Goal: Transaction & Acquisition: Purchase product/service

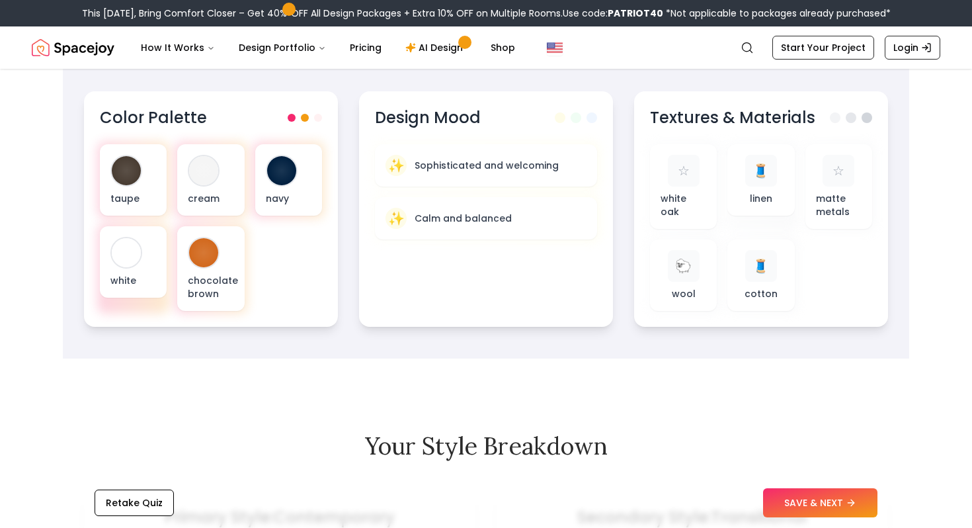
scroll to position [436, 0]
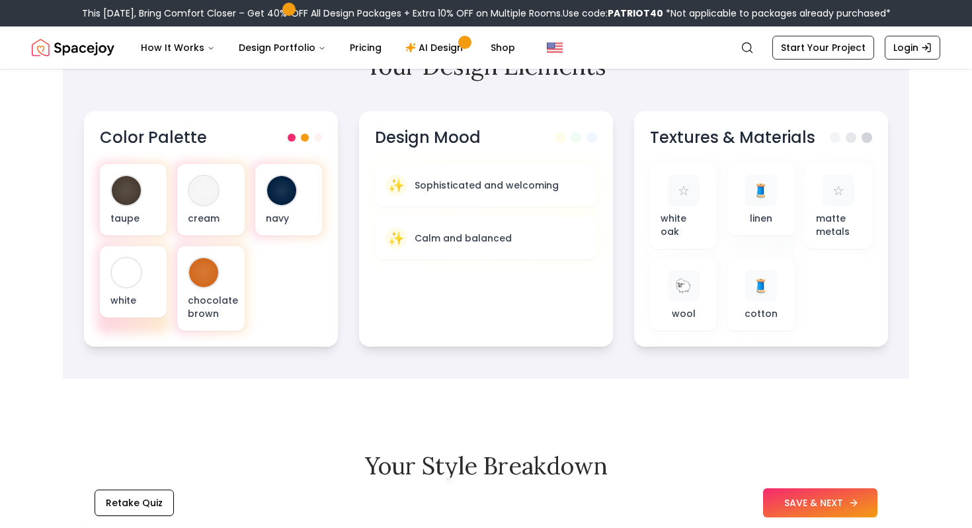
click at [846, 513] on button "SAVE & NEXT" at bounding box center [820, 502] width 114 height 29
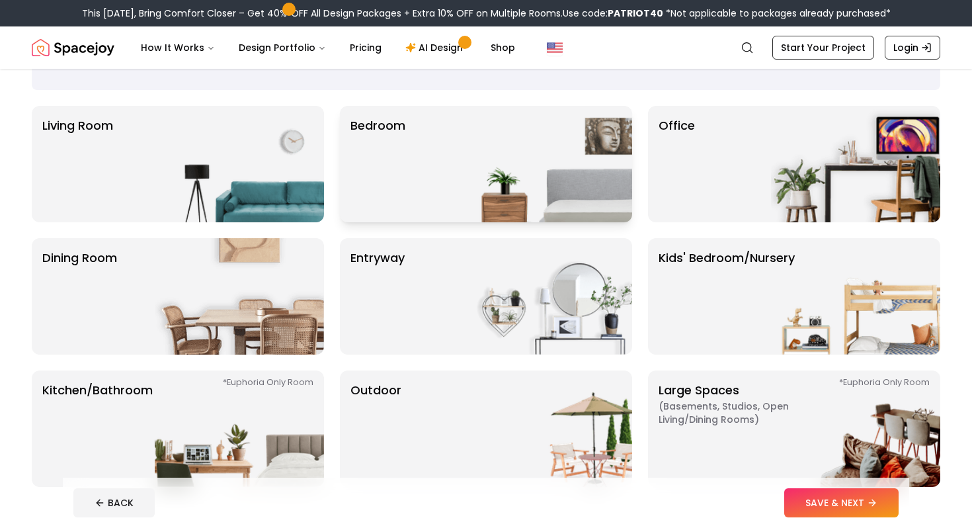
click at [546, 200] on img at bounding box center [547, 164] width 169 height 116
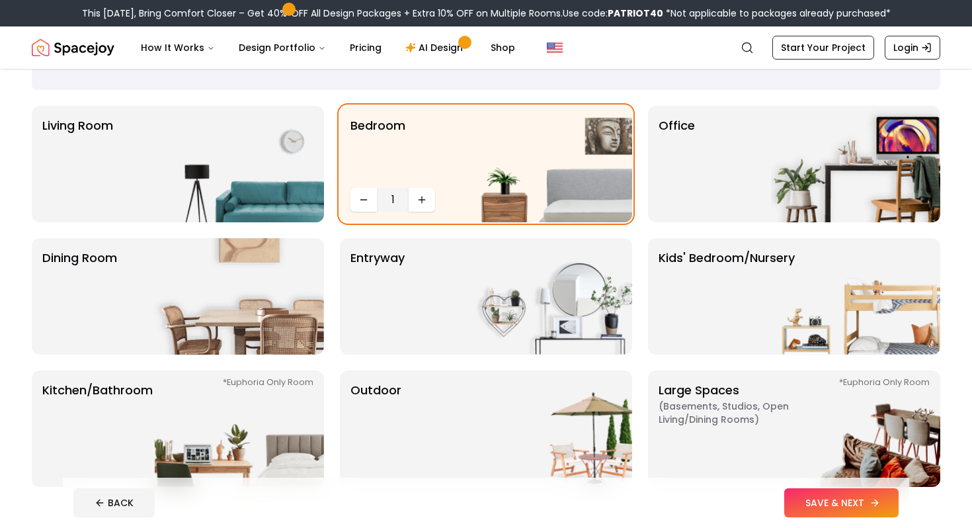
click at [806, 500] on button "SAVE & NEXT" at bounding box center [841, 502] width 114 height 29
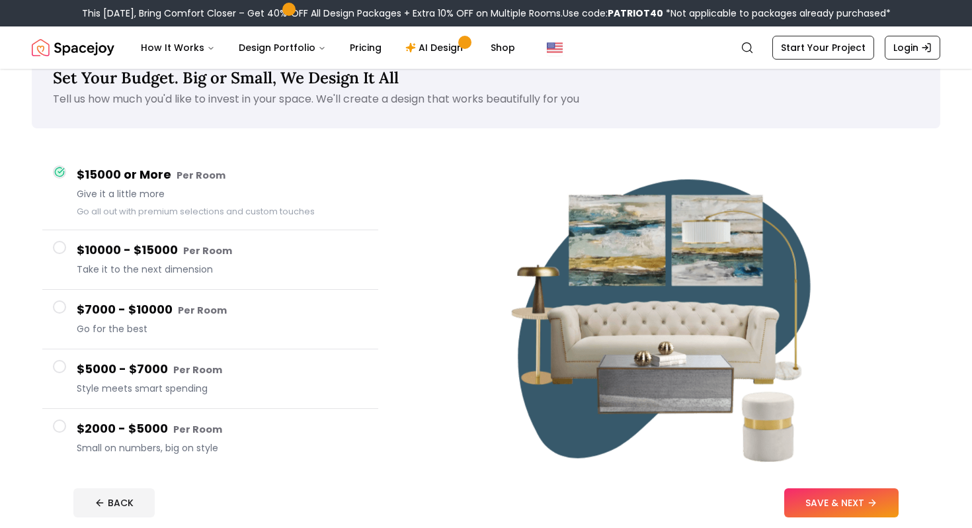
scroll to position [40, 0]
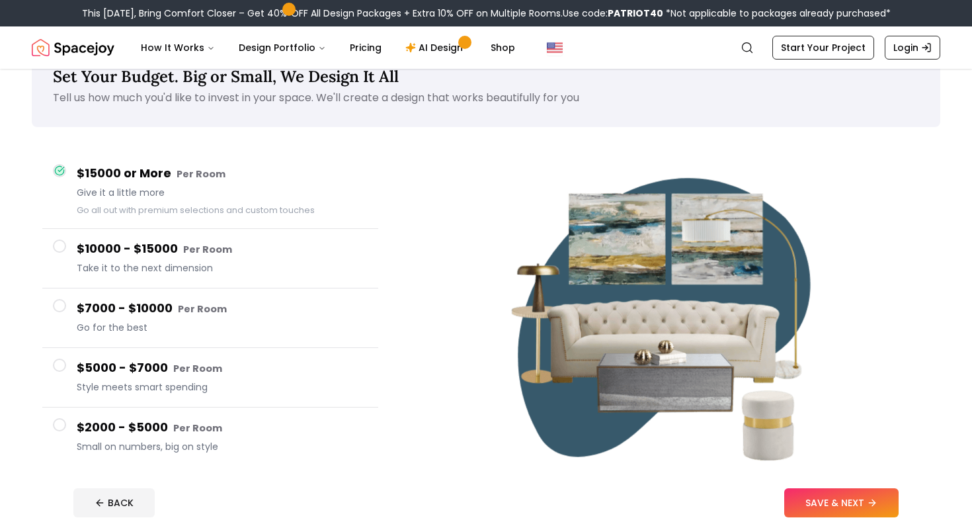
click at [67, 243] on button "$10000 - $15000 Per Room Take it to the next dimension" at bounding box center [210, 259] width 336 height 60
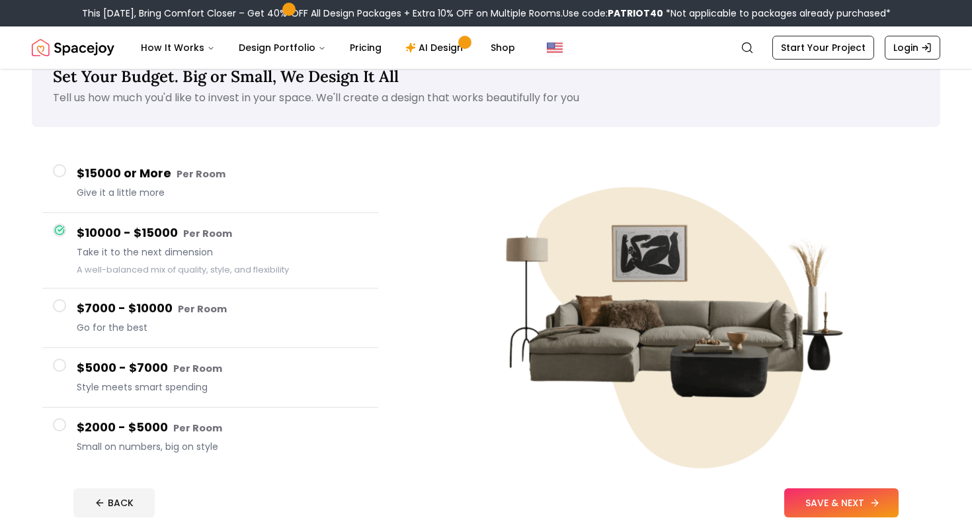
click at [836, 503] on button "SAVE & NEXT" at bounding box center [841, 502] width 114 height 29
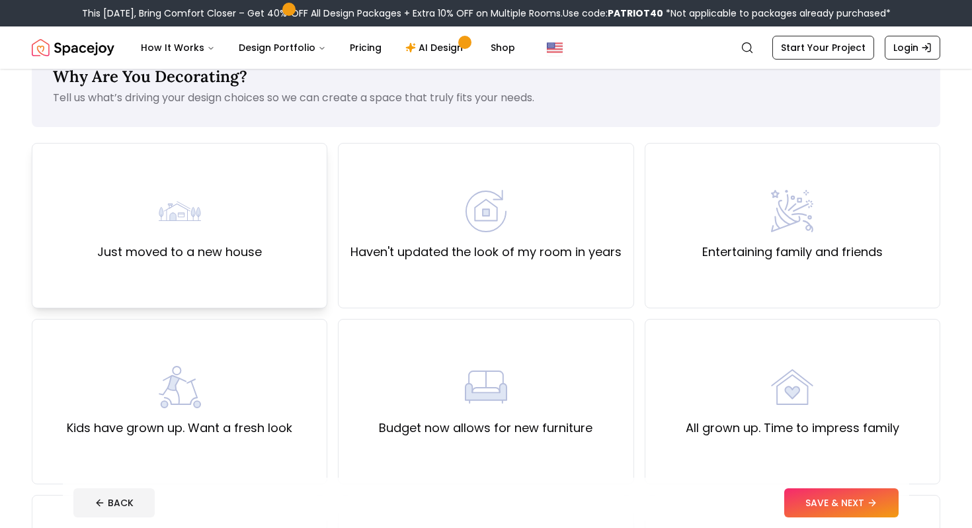
click at [243, 234] on div "Just moved to a new house" at bounding box center [179, 225] width 165 height 71
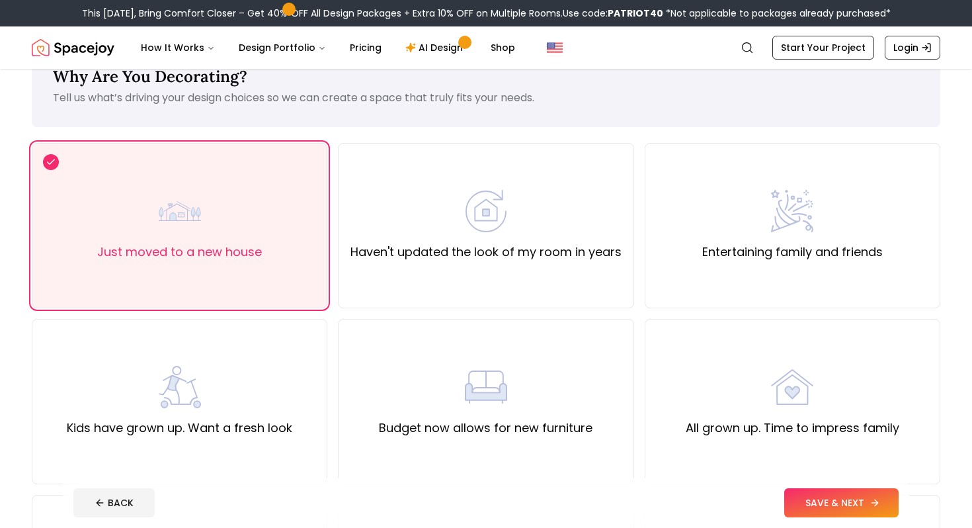
click at [811, 509] on button "SAVE & NEXT" at bounding box center [841, 502] width 114 height 29
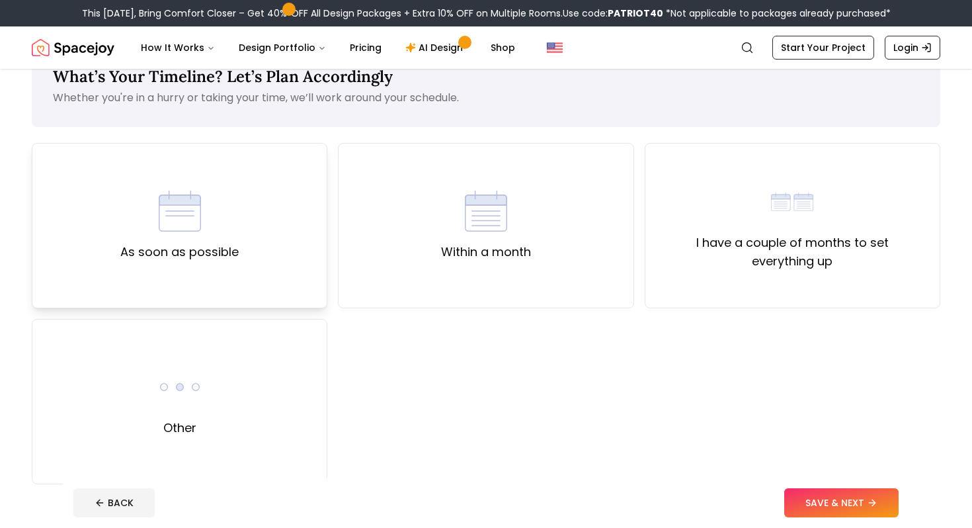
click at [276, 259] on div "As soon as possible" at bounding box center [180, 225] width 296 height 165
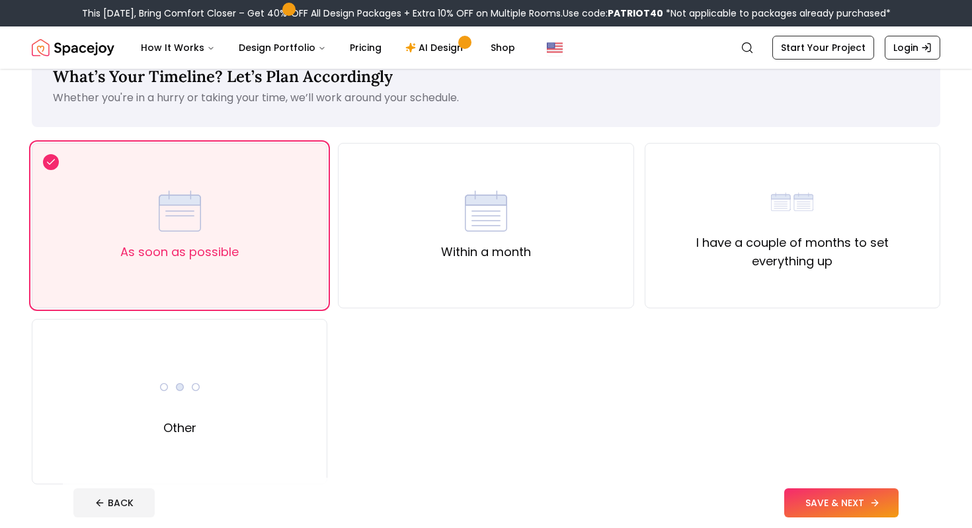
click at [807, 491] on button "SAVE & NEXT" at bounding box center [841, 502] width 114 height 29
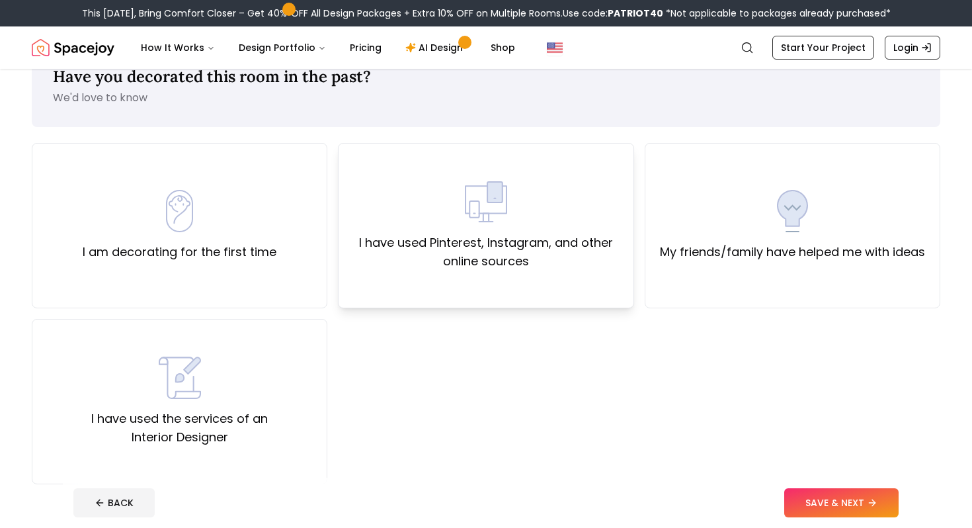
click at [452, 290] on div "I have used Pinterest, Instagram, and other online sources" at bounding box center [486, 225] width 296 height 165
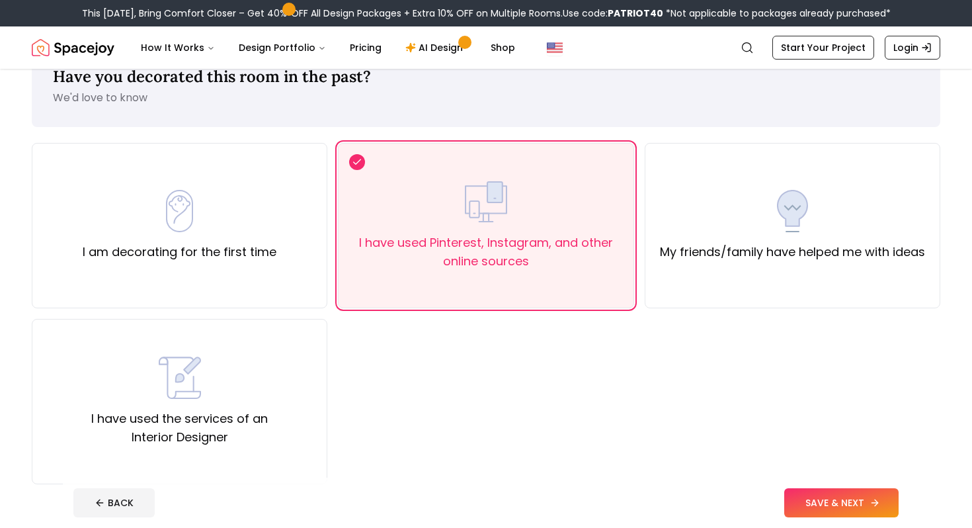
click at [807, 510] on button "SAVE & NEXT" at bounding box center [841, 502] width 114 height 29
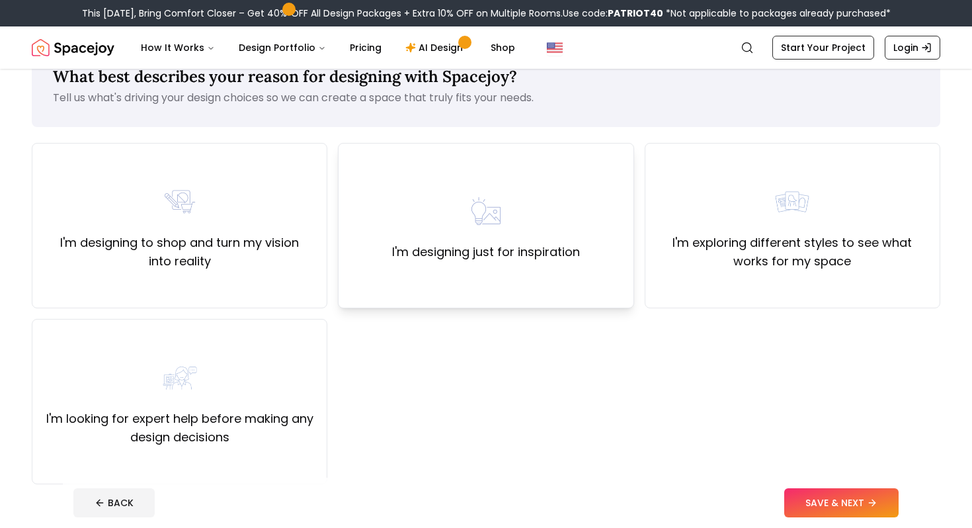
click at [552, 298] on div "I'm designing just for inspiration" at bounding box center [486, 225] width 296 height 165
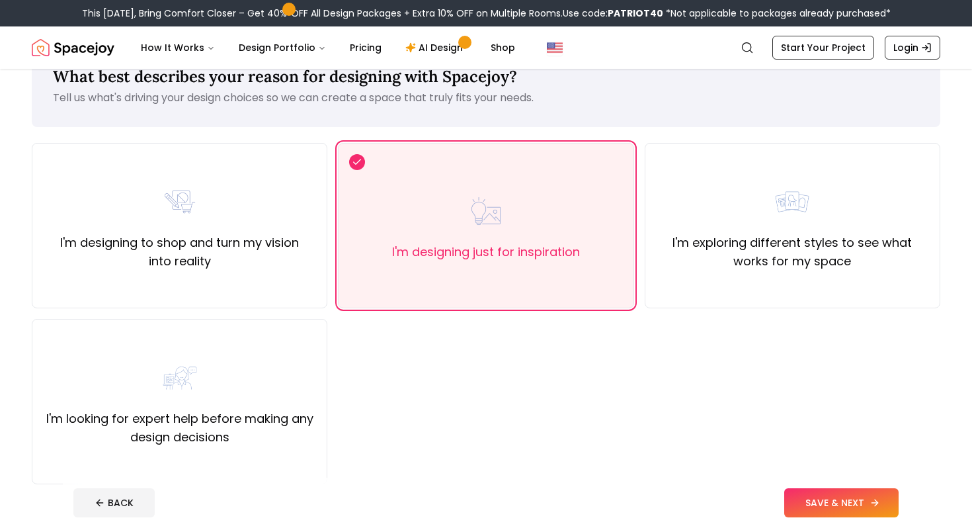
click at [819, 495] on button "SAVE & NEXT" at bounding box center [841, 502] width 114 height 29
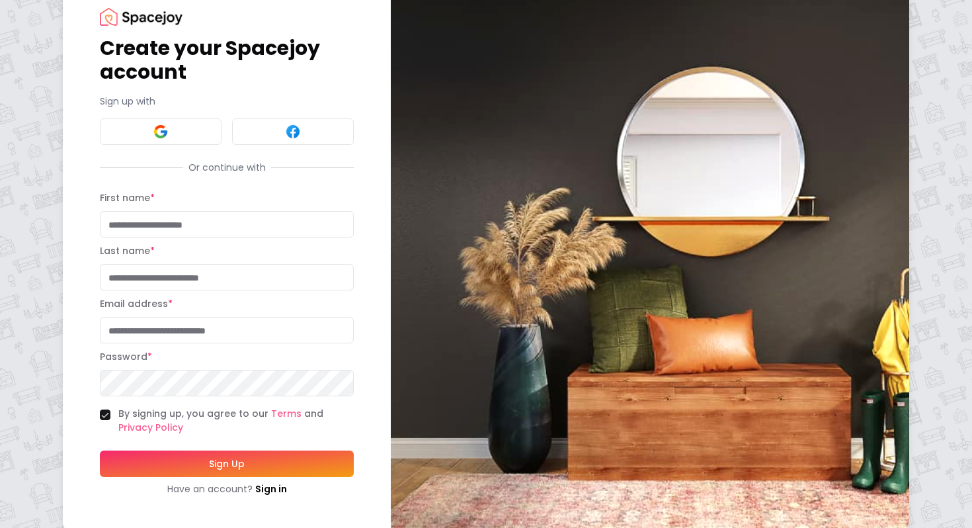
click at [225, 219] on input "First name *" at bounding box center [227, 224] width 254 height 26
type input "*****"
type input "********"
type input "**********"
click at [240, 473] on button "Sign Up" at bounding box center [227, 463] width 254 height 26
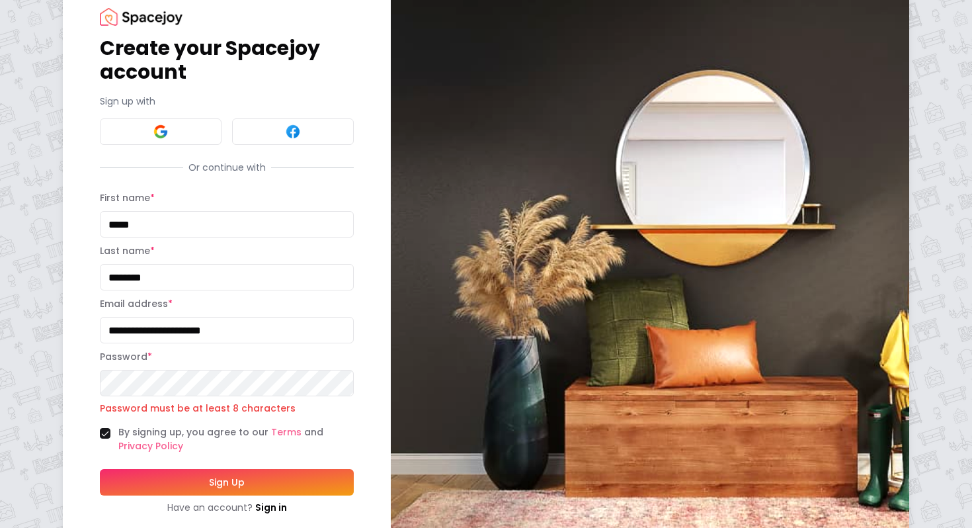
click at [233, 477] on button "Sign Up" at bounding box center [227, 482] width 254 height 26
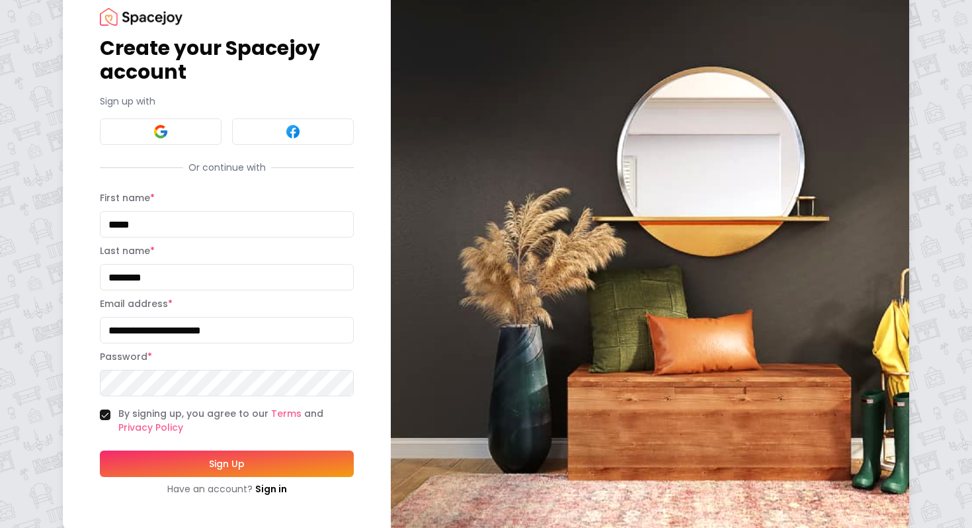
click at [235, 456] on button "Sign Up" at bounding box center [227, 463] width 254 height 26
